Goal: Navigation & Orientation: Go to known website

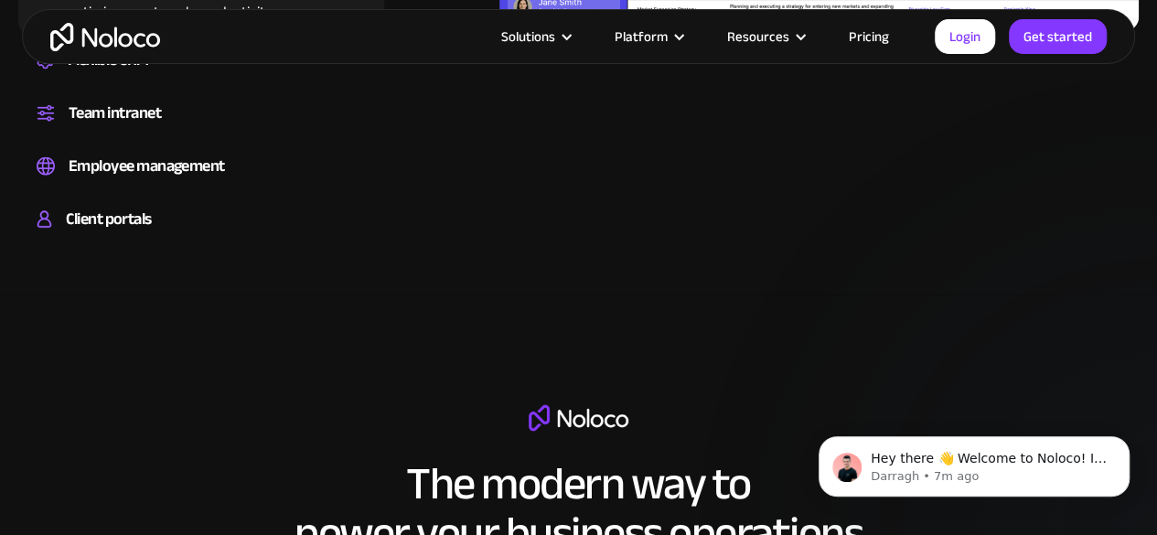
scroll to position [2195, 0]
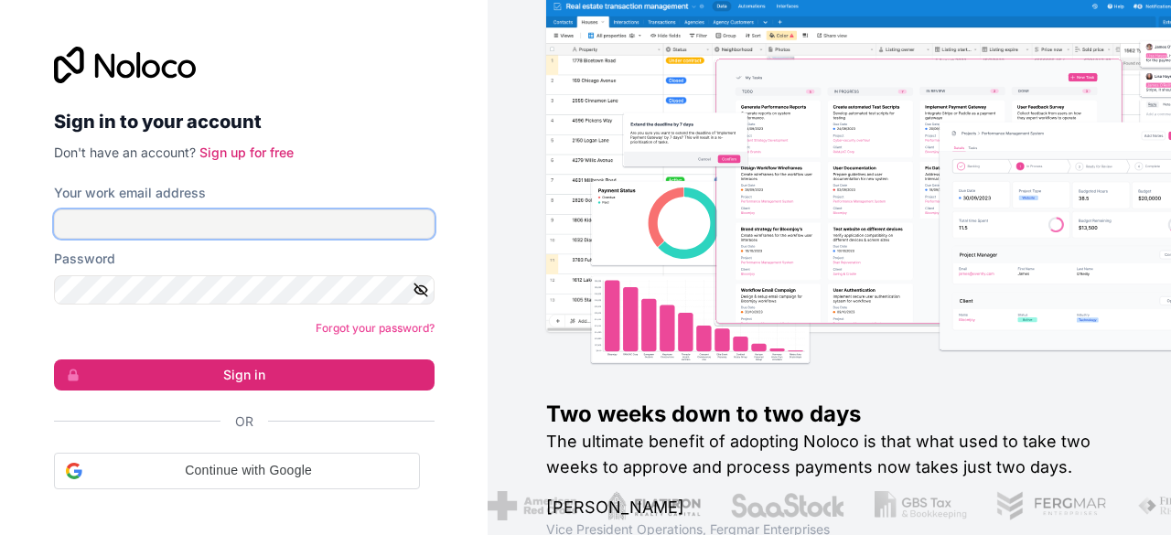
click at [347, 224] on input "Your work email address" at bounding box center [244, 223] width 380 height 29
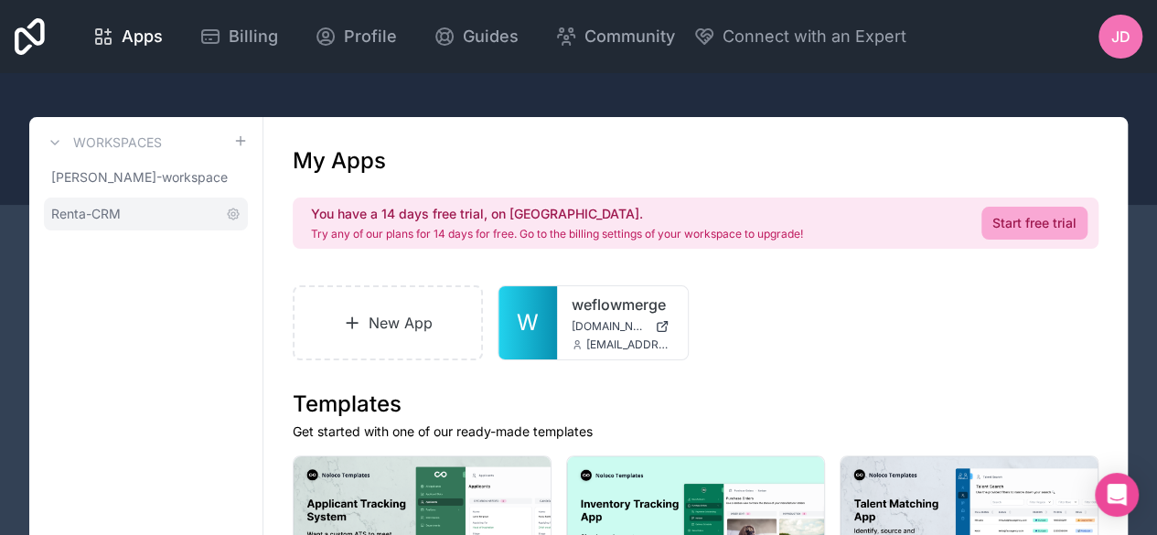
click at [174, 209] on link "Renta-CRM" at bounding box center [146, 214] width 204 height 33
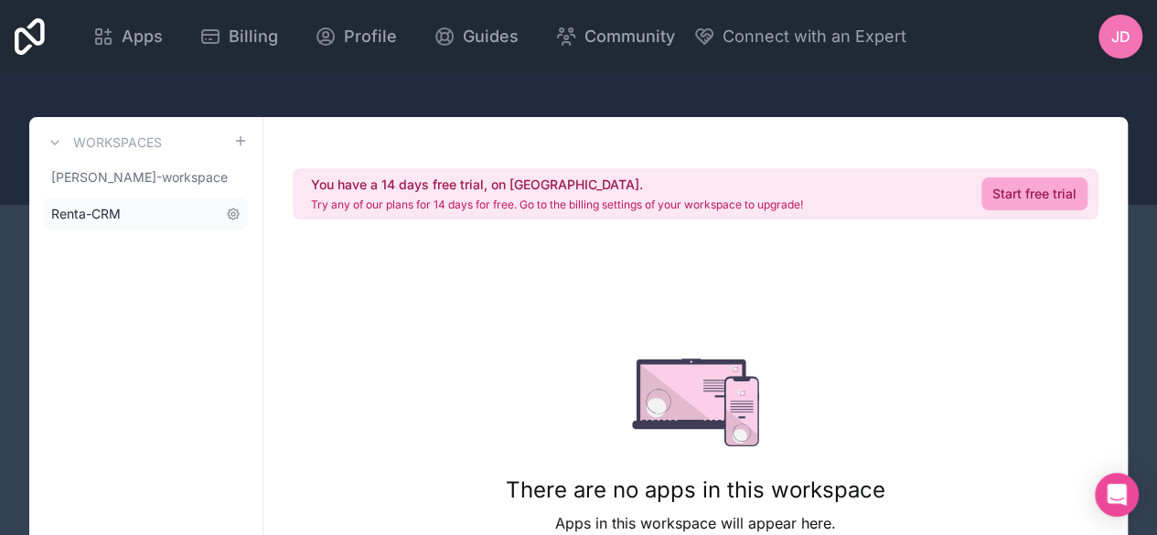
click at [151, 198] on link "Renta-CRM" at bounding box center [146, 214] width 204 height 33
click at [158, 189] on link "[PERSON_NAME]-workspace" at bounding box center [146, 177] width 204 height 33
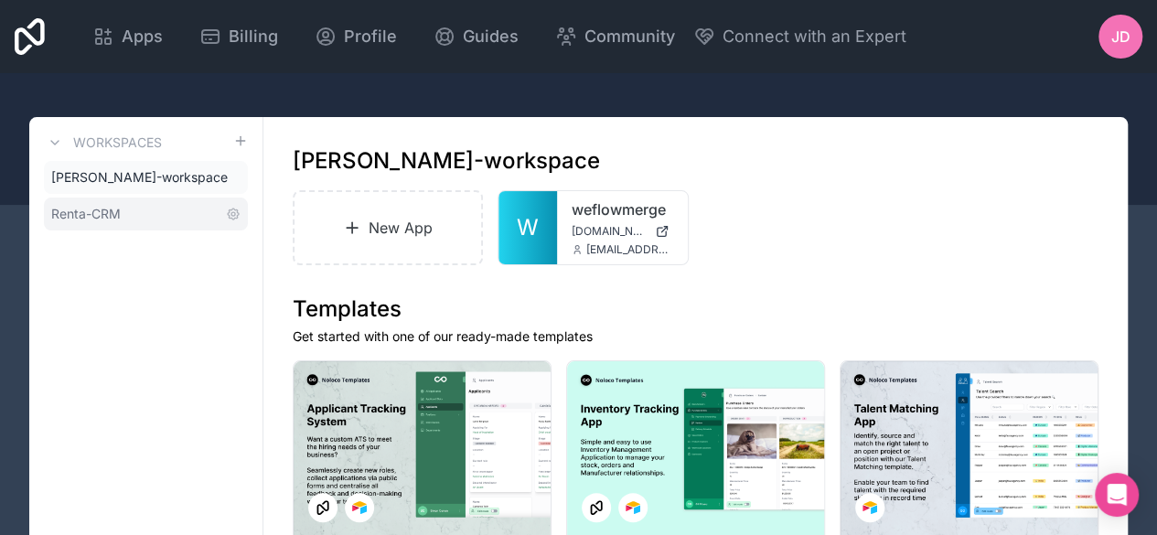
click at [131, 213] on link "Renta-CRM" at bounding box center [146, 214] width 204 height 33
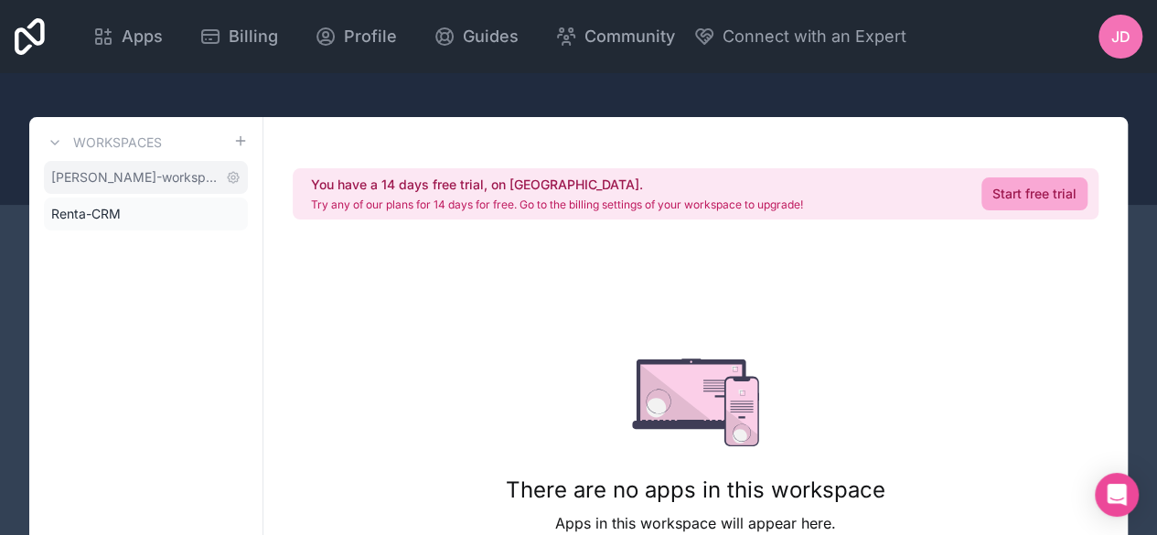
click at [145, 160] on div "Workspaces jack-denn-workspace Renta-CRM" at bounding box center [146, 427] width 234 height 620
click at [148, 169] on span "[PERSON_NAME]-workspace" at bounding box center [134, 177] width 167 height 18
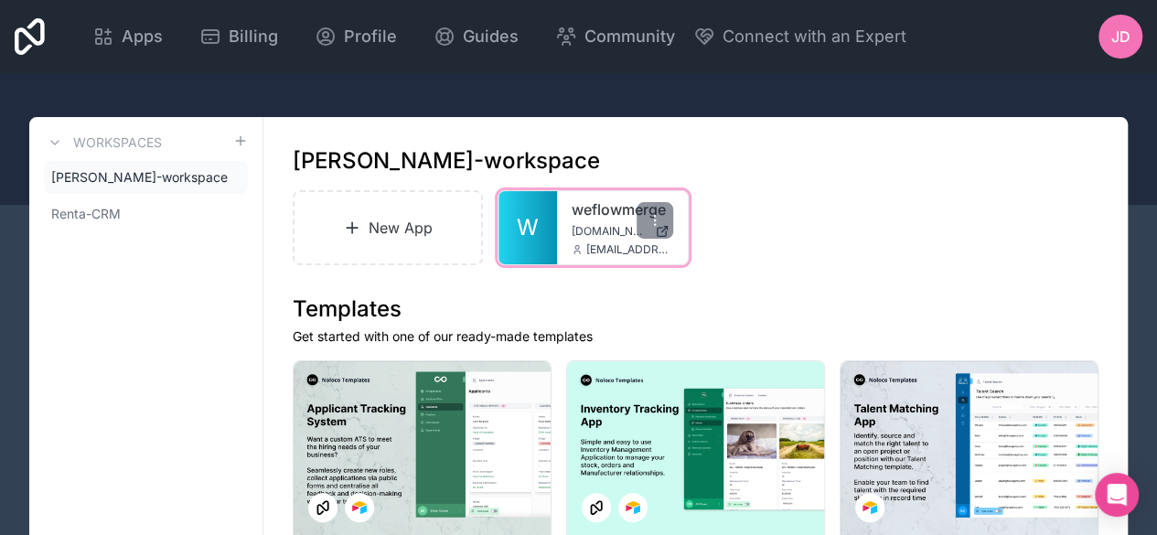
click at [572, 233] on span "[DOMAIN_NAME]" at bounding box center [609, 231] width 75 height 15
